Goal: Information Seeking & Learning: Learn about a topic

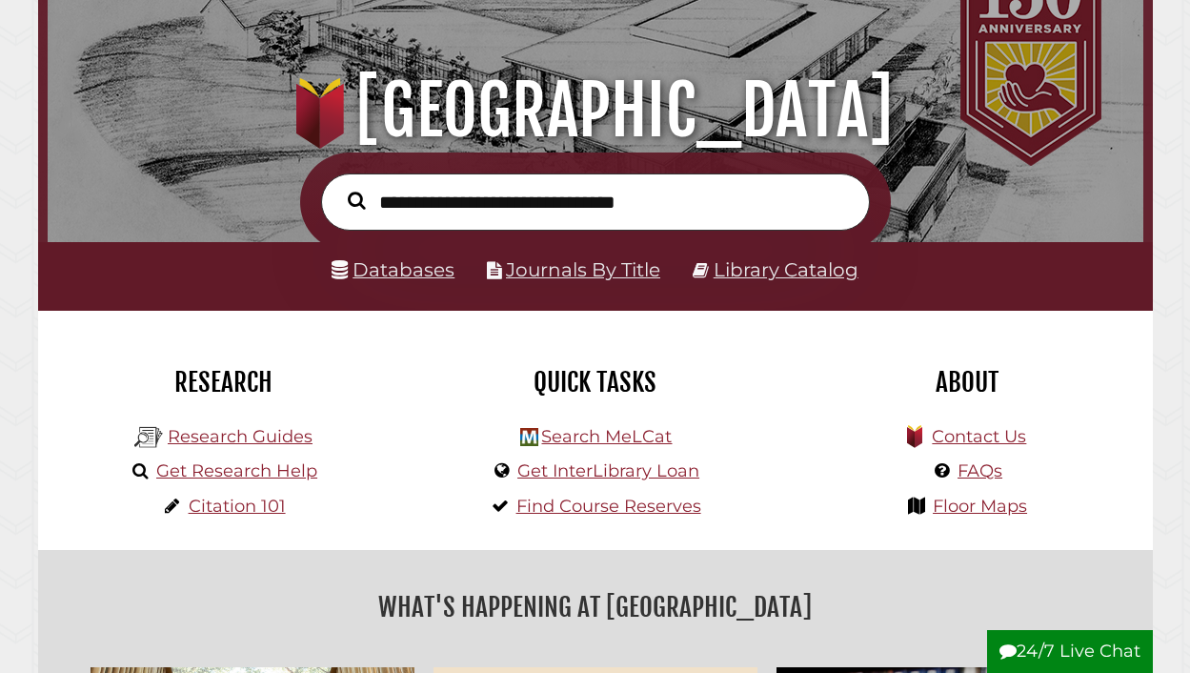
scroll to position [152, 0]
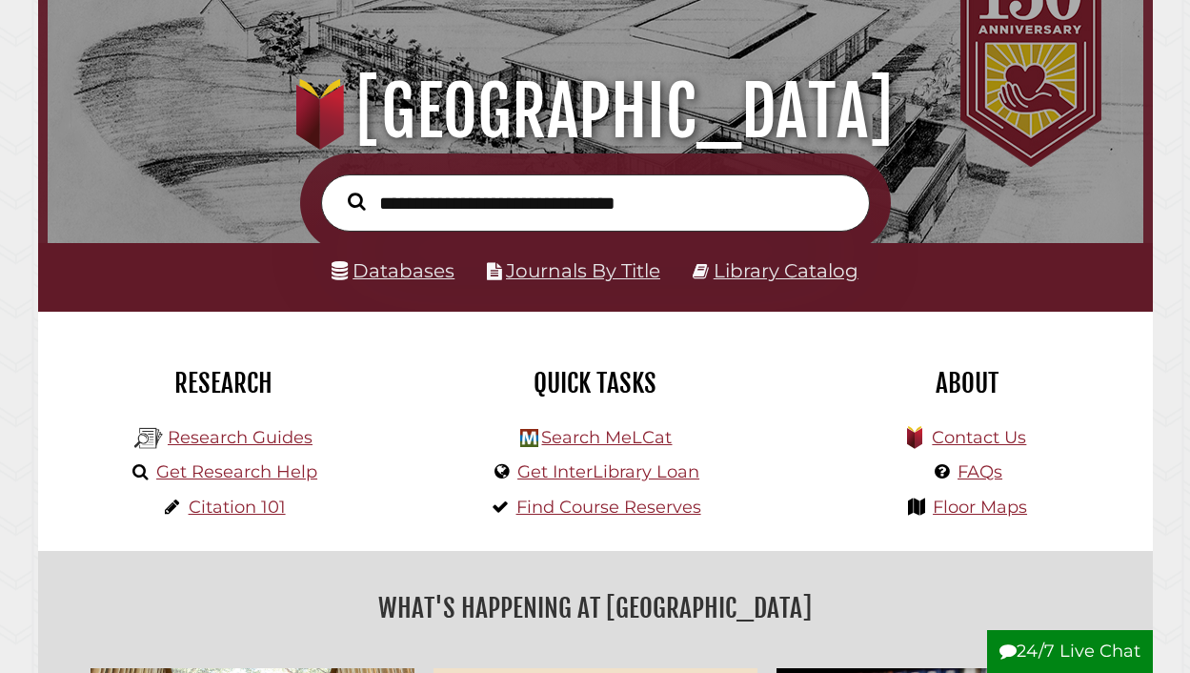
click at [369, 286] on li "Databases" at bounding box center [393, 270] width 123 height 33
click at [373, 272] on link "Databases" at bounding box center [393, 270] width 123 height 23
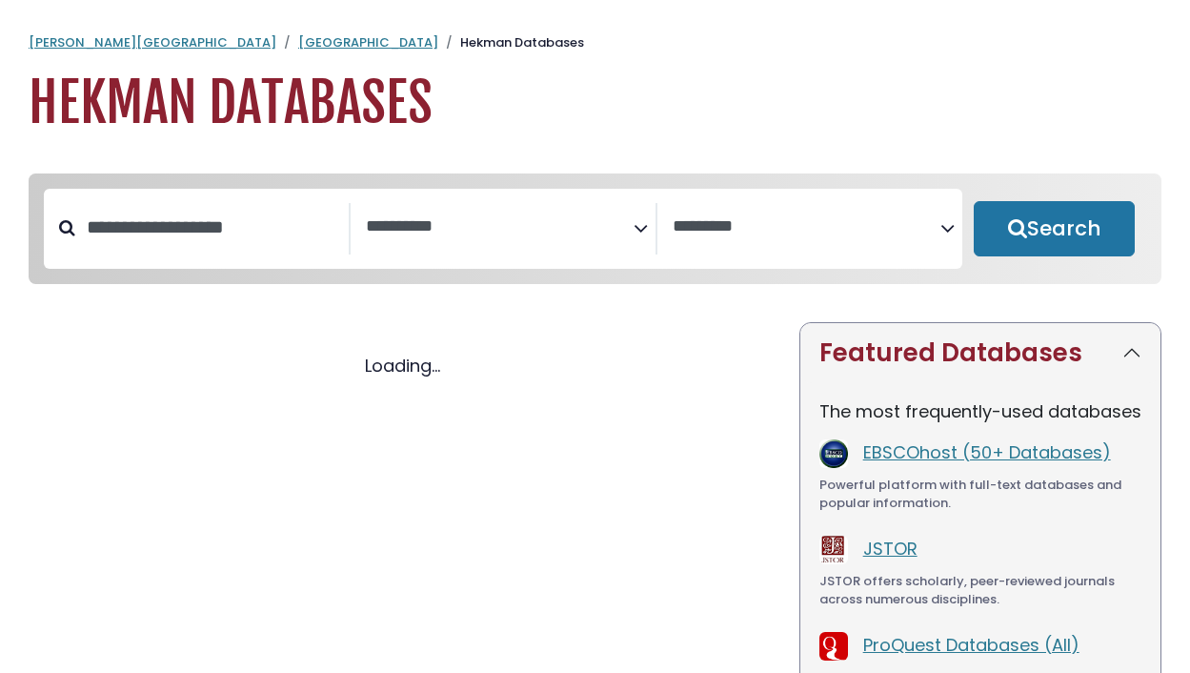
select select "Database Subject Filter"
select select "Database Vendors Filter"
select select "Database Subject Filter"
select select "Database Vendors Filter"
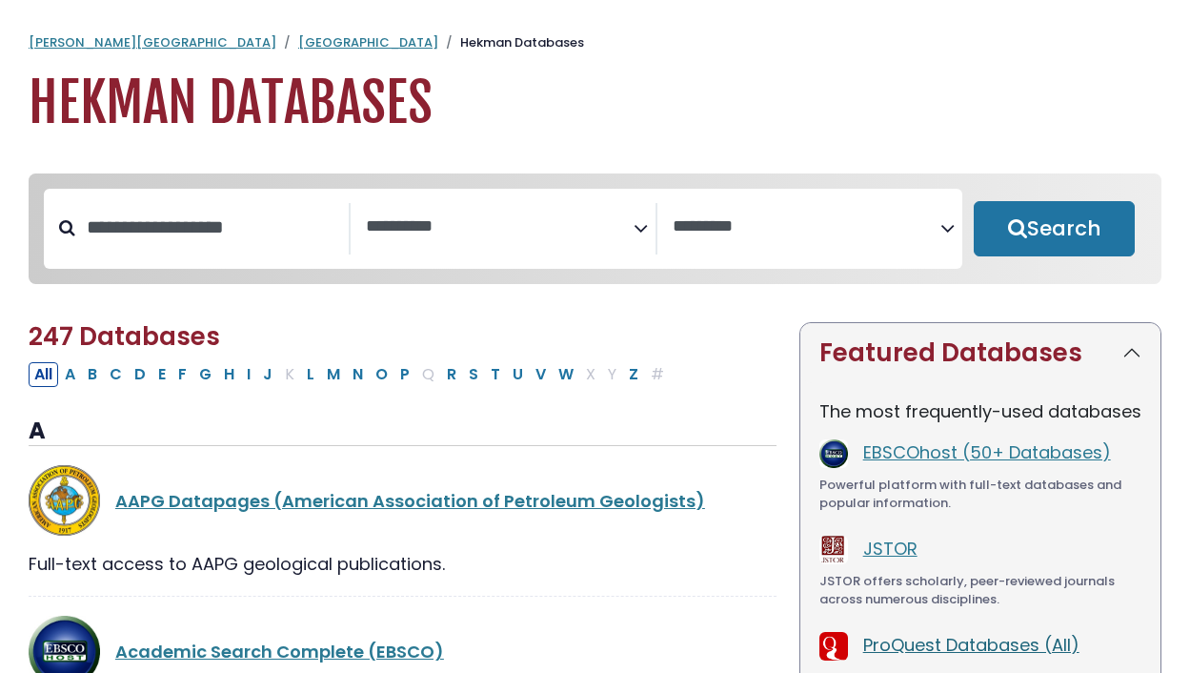
click at [959, 646] on link "ProQuest Databases (All)" at bounding box center [971, 645] width 216 height 24
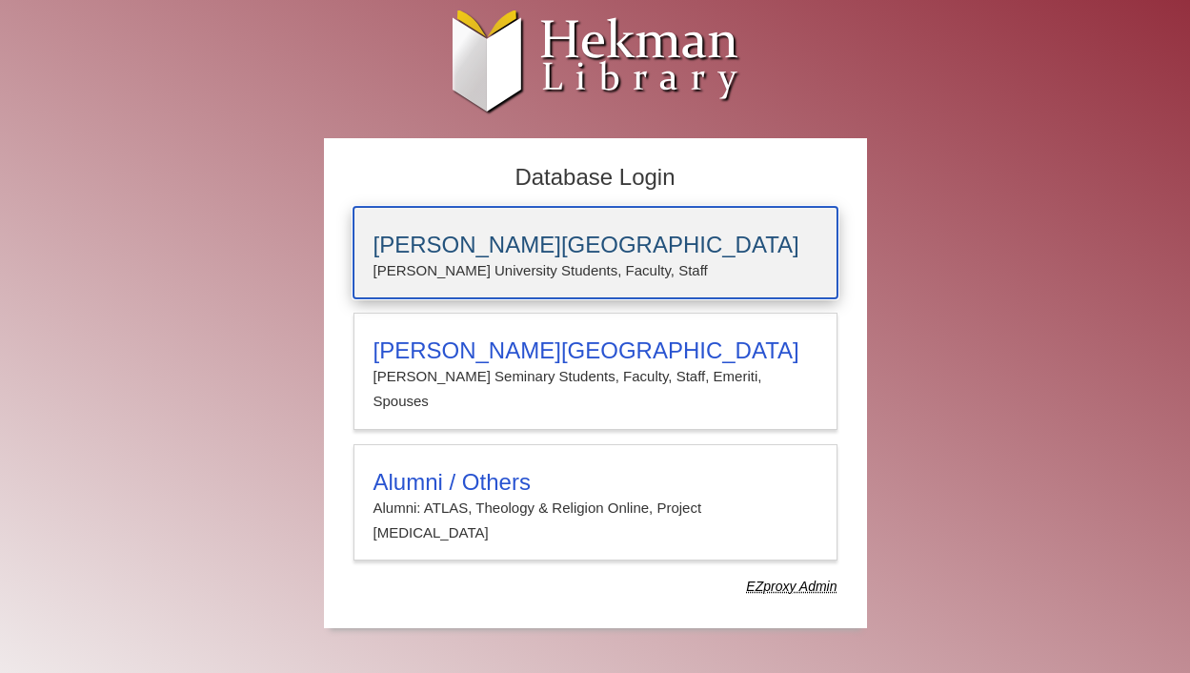
click at [649, 249] on h3 "[PERSON_NAME][GEOGRAPHIC_DATA]" at bounding box center [596, 245] width 444 height 27
